Goal: Navigation & Orientation: Go to known website

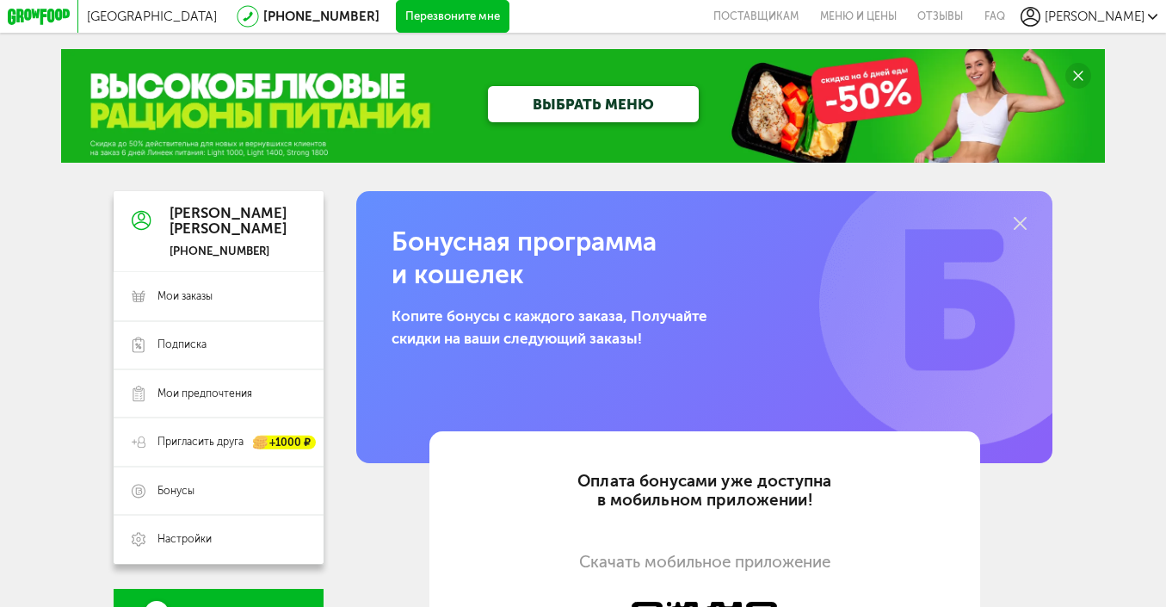
click at [1130, 18] on span "Ксения" at bounding box center [1095, 16] width 100 height 15
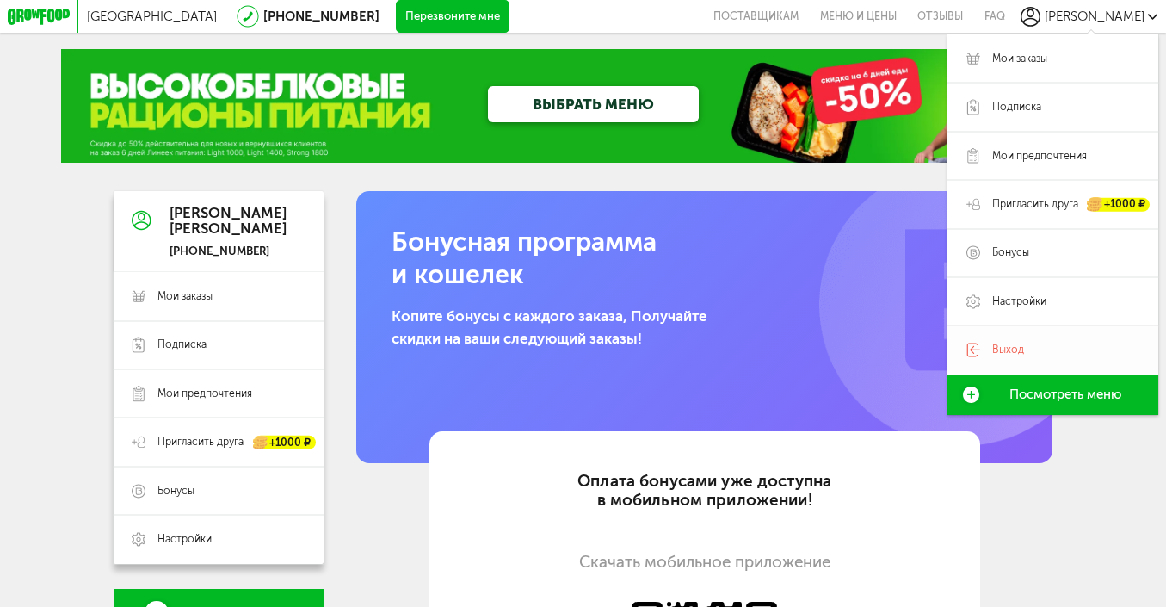
click at [1059, 326] on link "Выход" at bounding box center [1053, 350] width 211 height 48
